Goal: Task Accomplishment & Management: Manage account settings

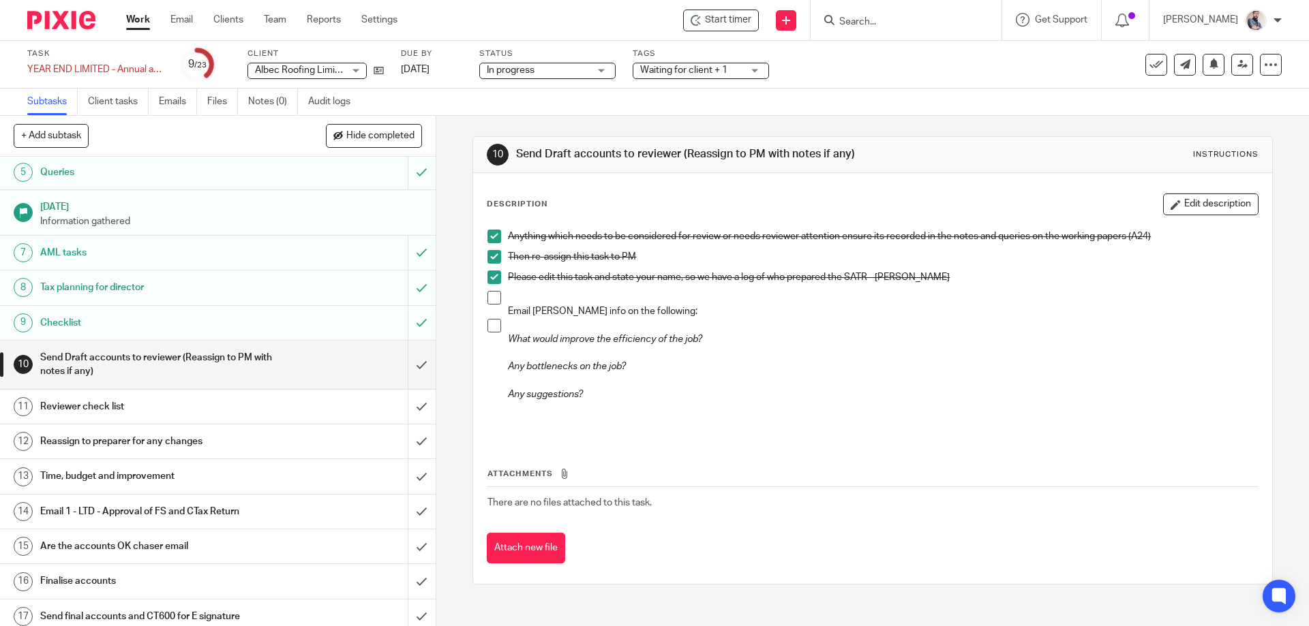
scroll to position [91, 0]
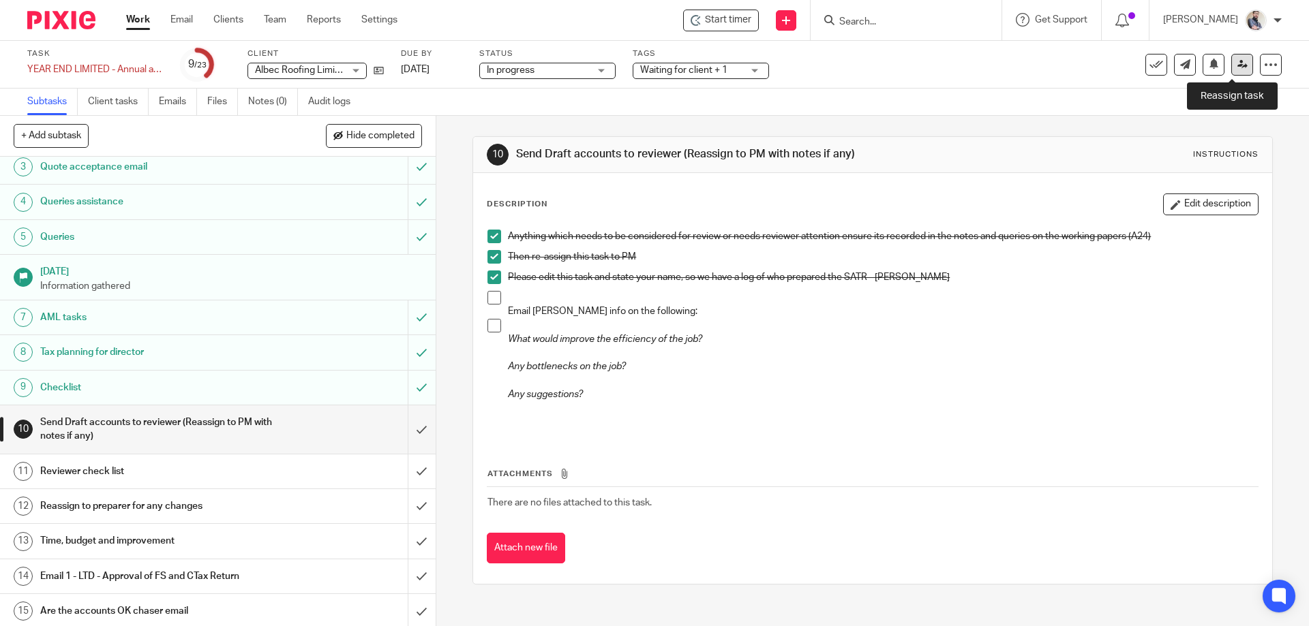
click at [1237, 65] on icon at bounding box center [1242, 64] width 10 height 10
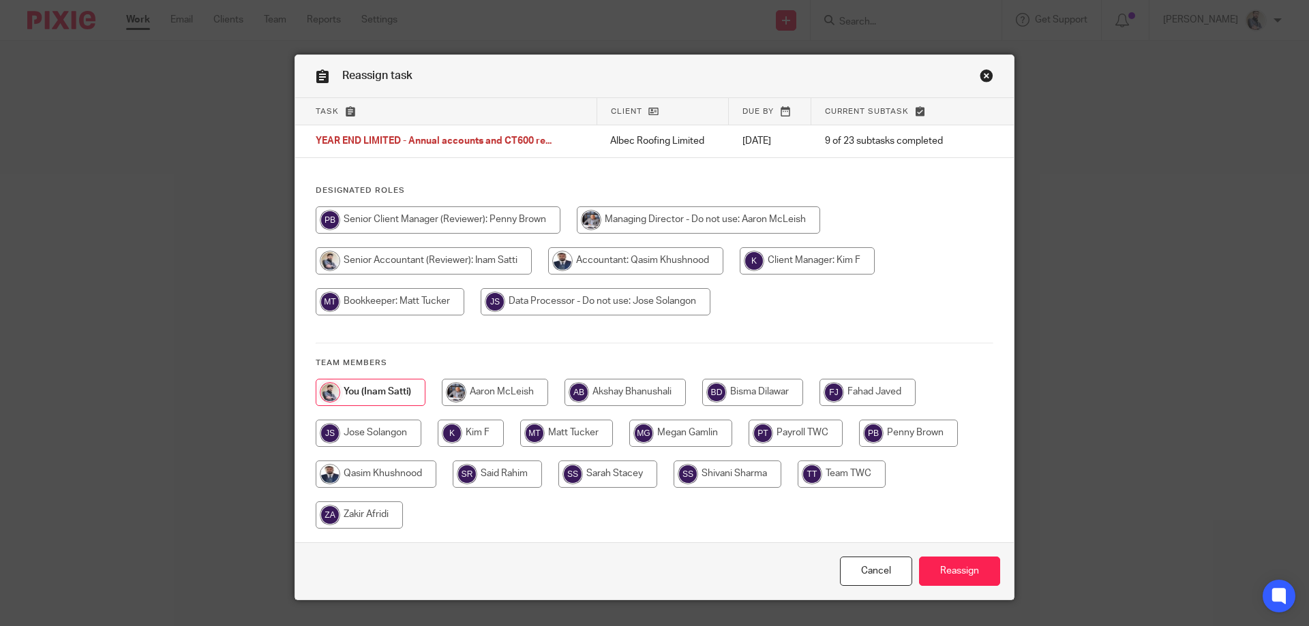
click at [339, 470] on input "radio" at bounding box center [376, 474] width 121 height 27
radio input "true"
click at [939, 578] on input "Reassign" at bounding box center [959, 571] width 81 height 29
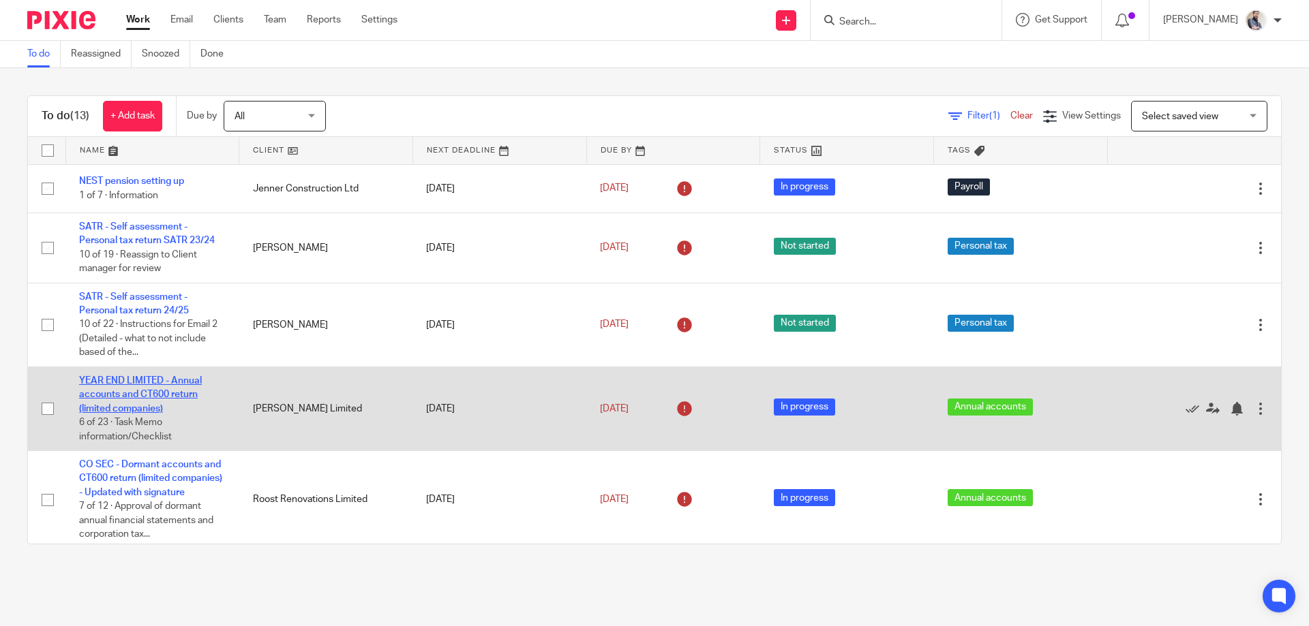
click at [137, 376] on link "YEAR END LIMITED - Annual accounts and CT600 return (limited companies)" at bounding box center [140, 394] width 123 height 37
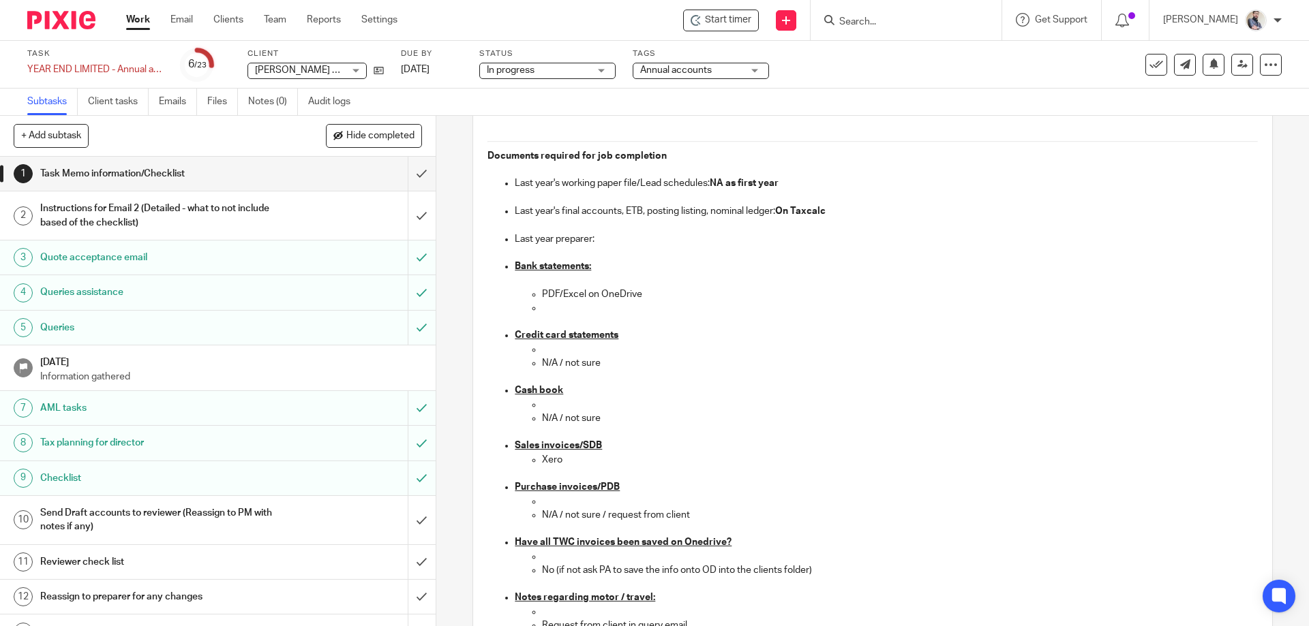
scroll to position [1181, 0]
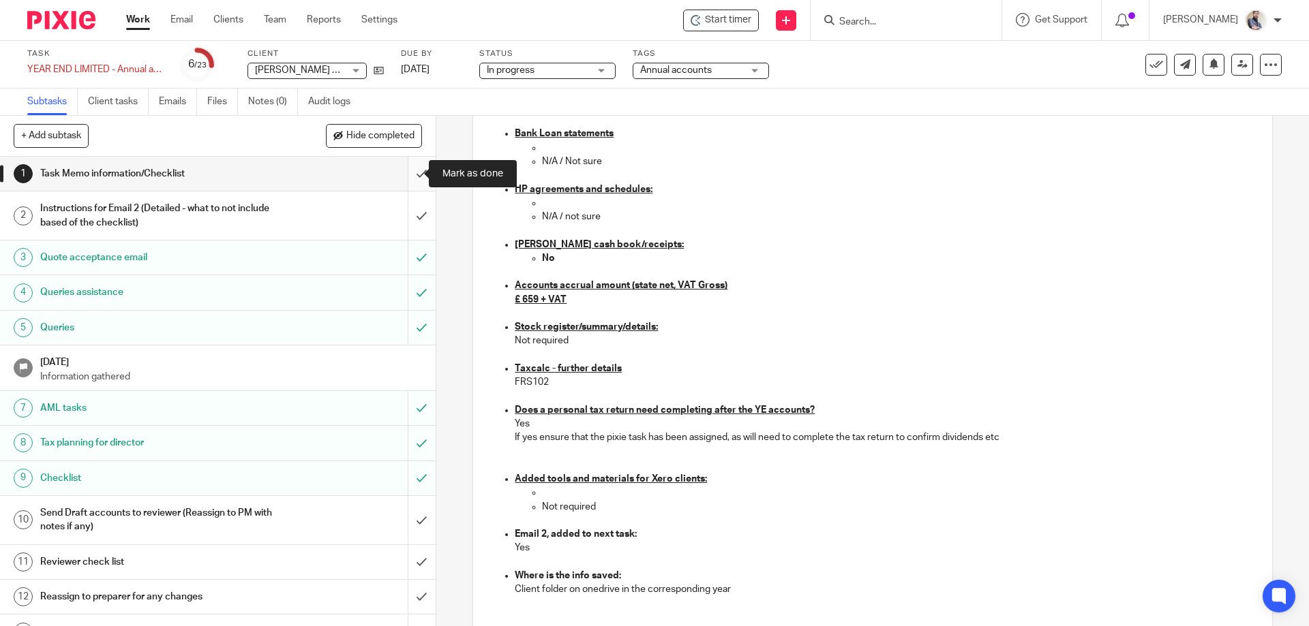
click at [402, 179] on input "submit" at bounding box center [218, 174] width 436 height 34
click at [414, 213] on input "submit" at bounding box center [218, 216] width 436 height 48
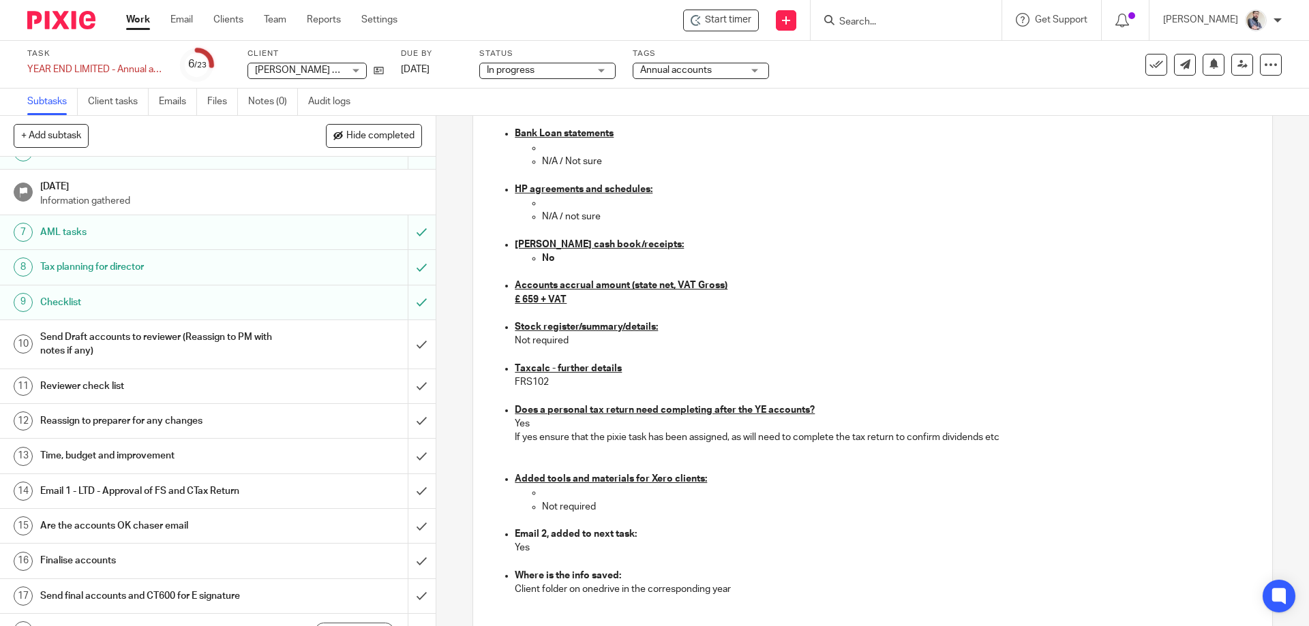
scroll to position [273, 0]
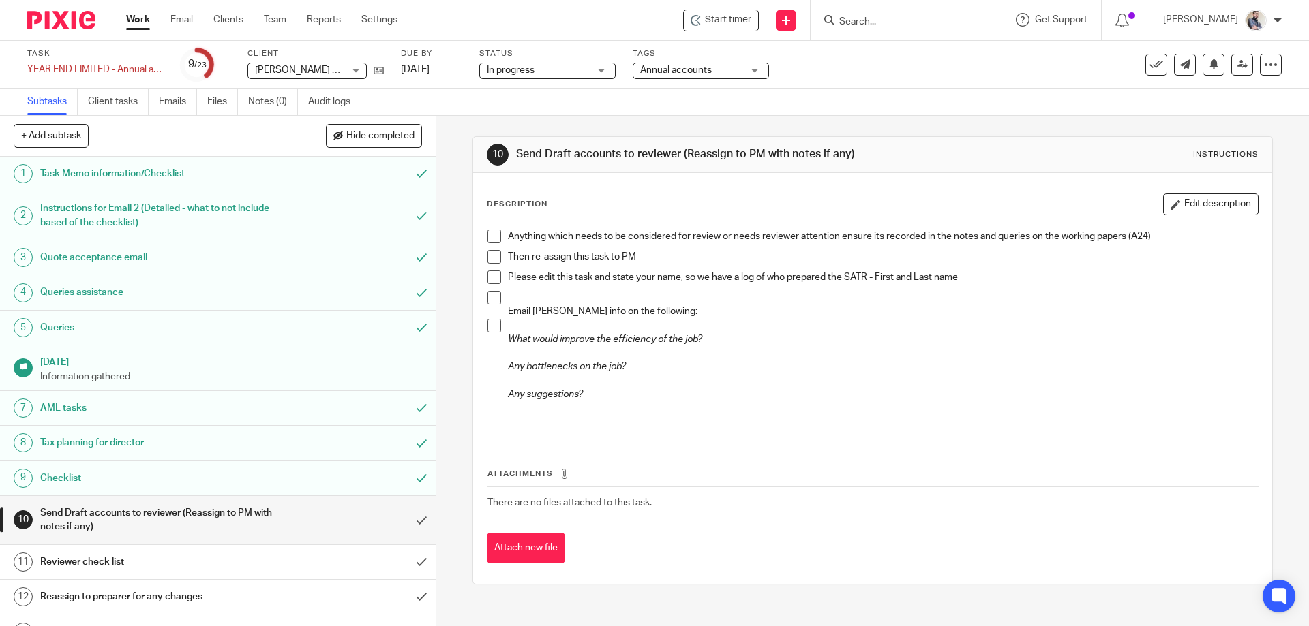
click at [102, 176] on h1 "Task Memo information/Checklist" at bounding box center [158, 174] width 236 height 20
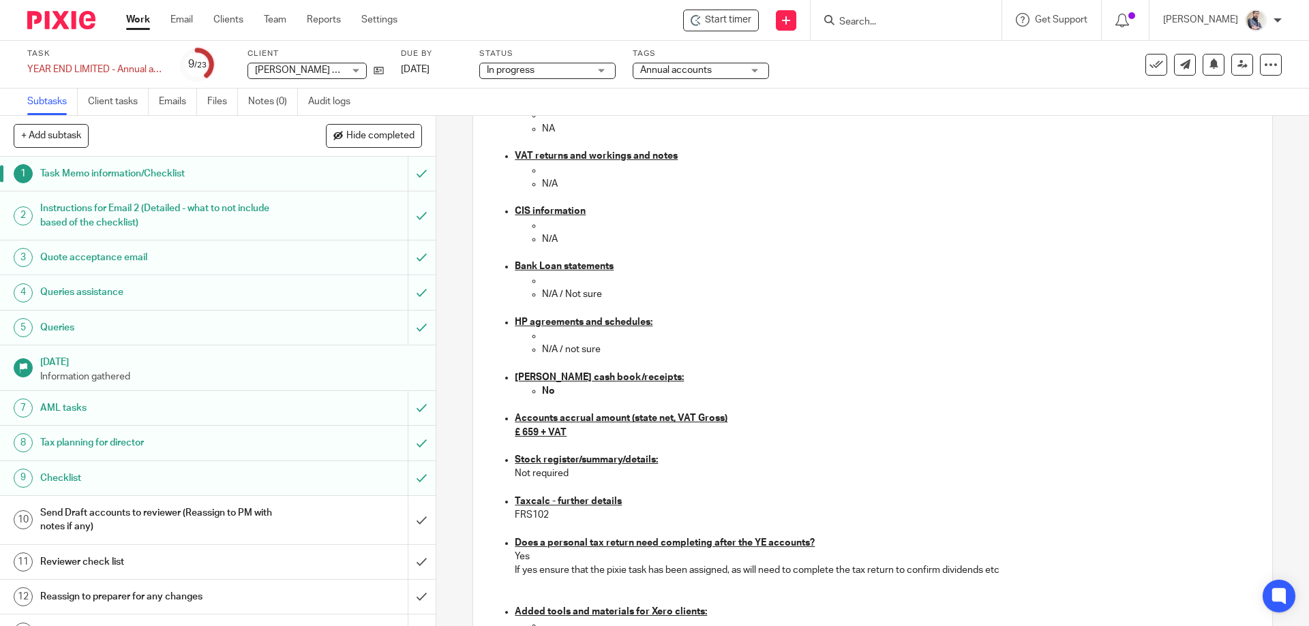
scroll to position [1091, 0]
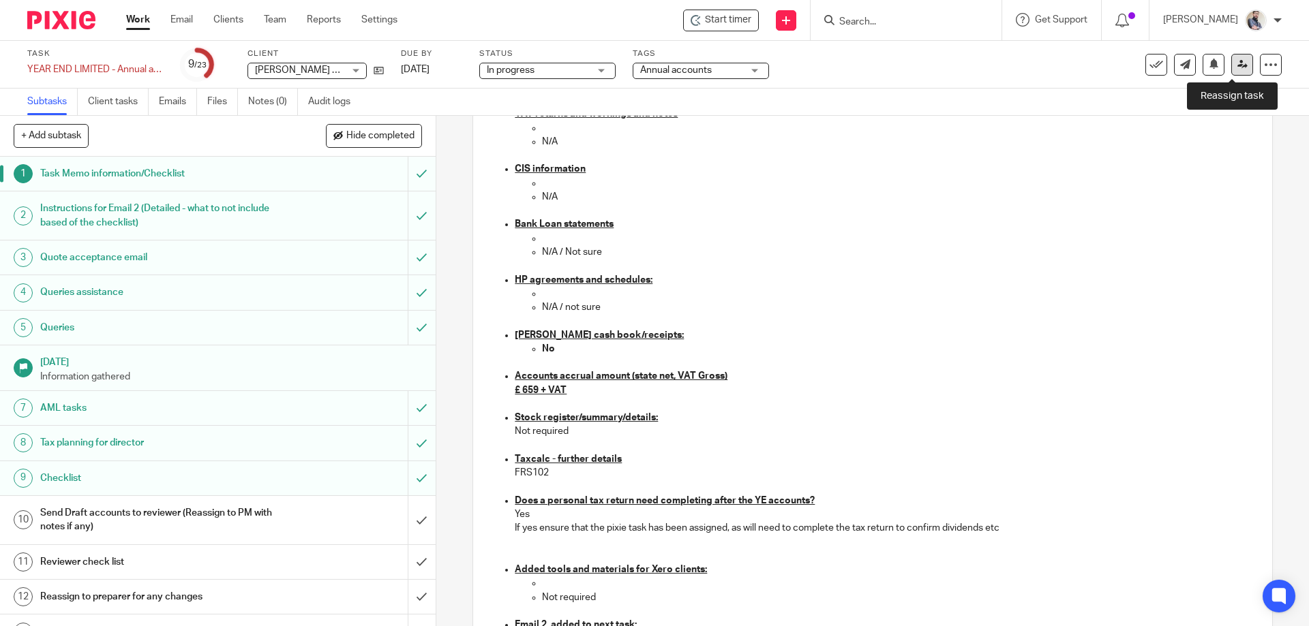
click at [1231, 65] on link at bounding box center [1242, 65] width 22 height 22
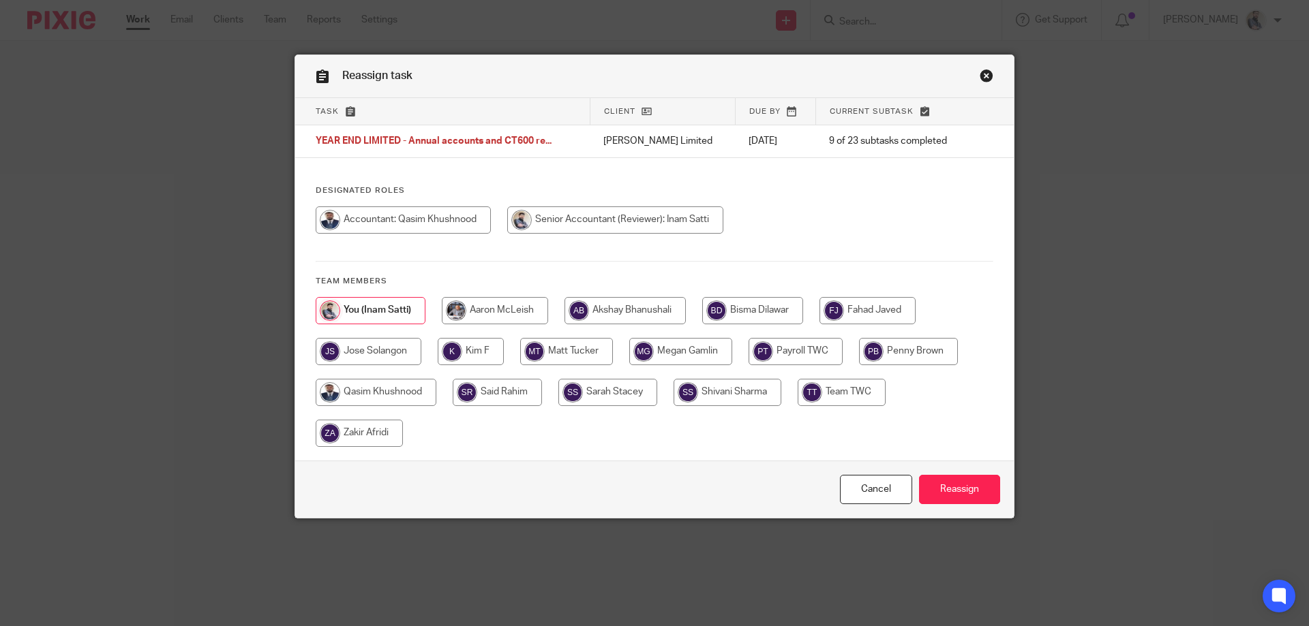
click at [375, 390] on input "radio" at bounding box center [376, 392] width 121 height 27
radio input "true"
click at [950, 479] on input "Reassign" at bounding box center [959, 489] width 81 height 29
